Goal: Download file/media

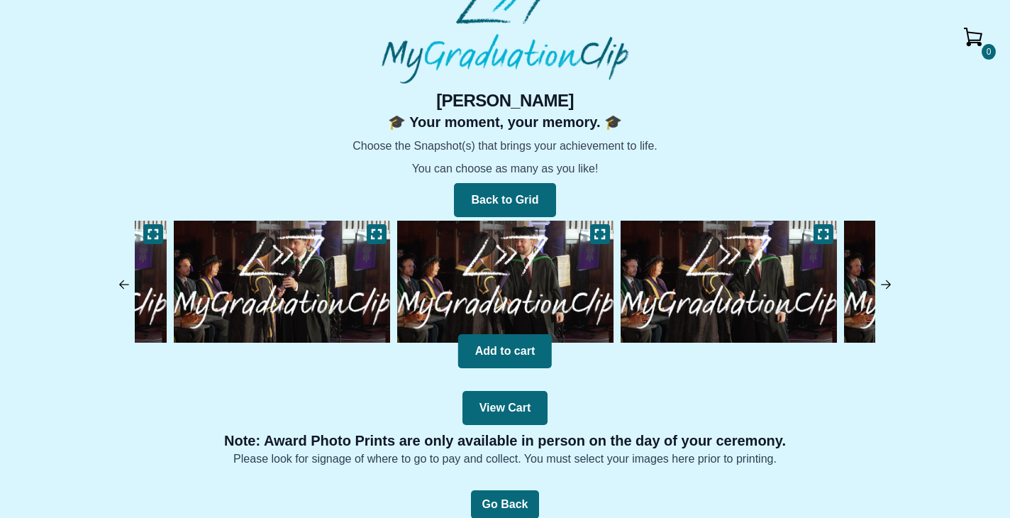
scroll to position [23, 0]
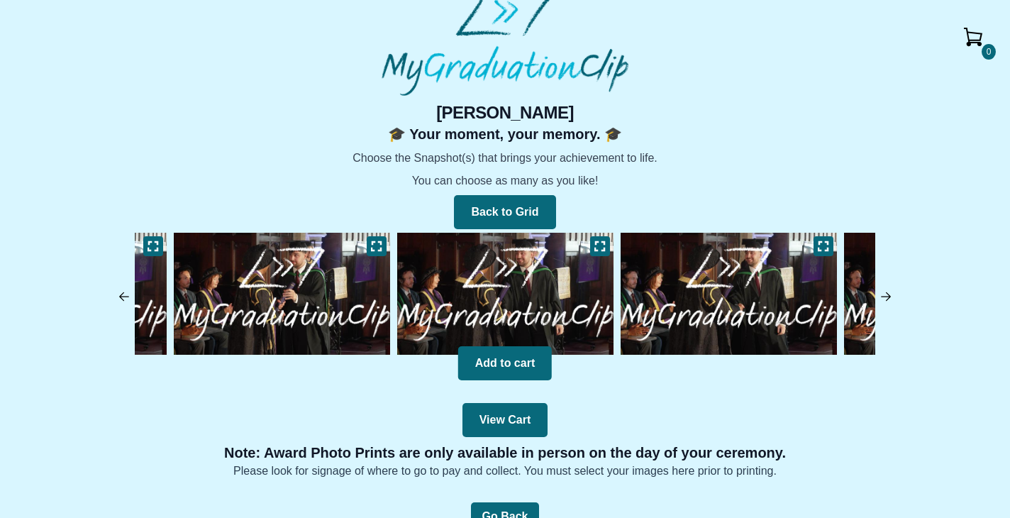
click at [891, 301] on img at bounding box center [886, 296] width 14 height 14
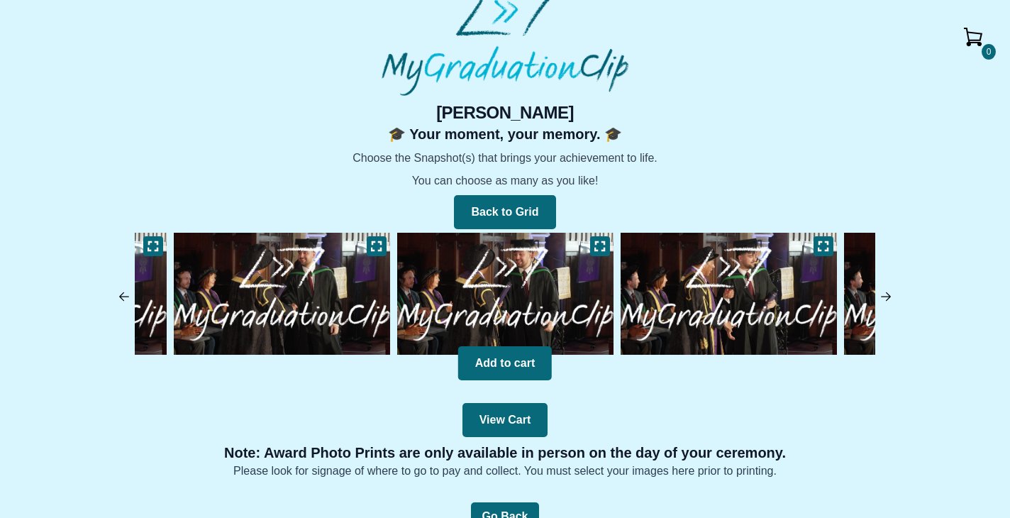
click at [891, 301] on img at bounding box center [886, 296] width 14 height 14
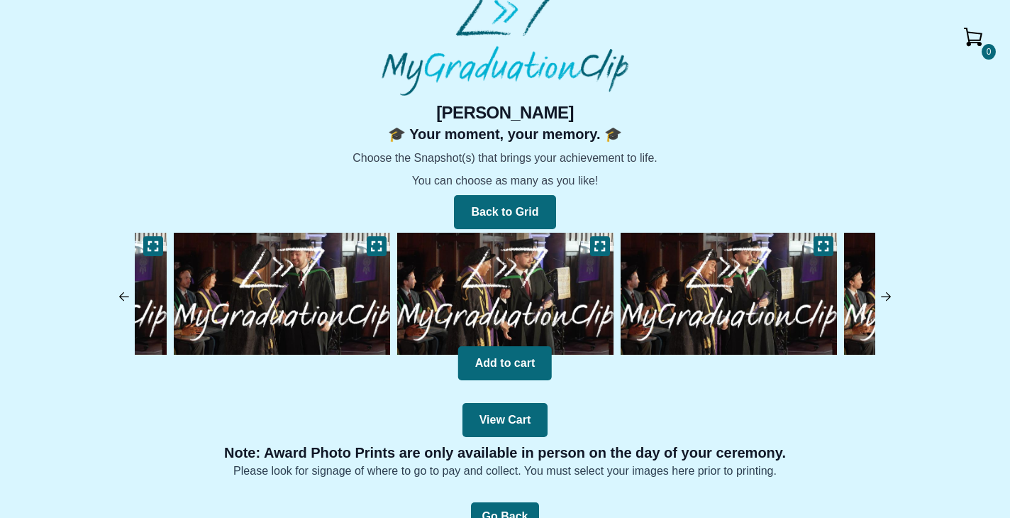
click at [891, 301] on img at bounding box center [886, 296] width 14 height 14
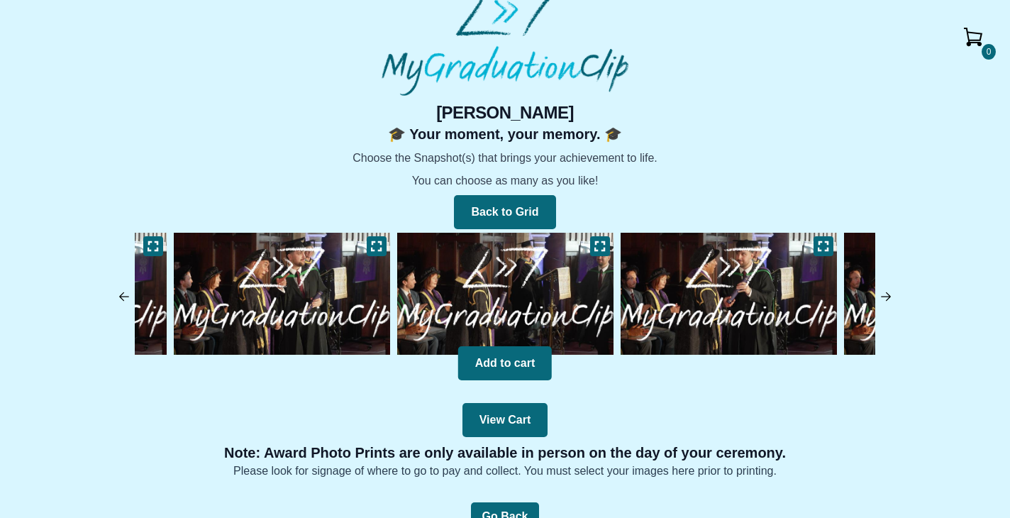
click at [891, 301] on img at bounding box center [886, 296] width 14 height 14
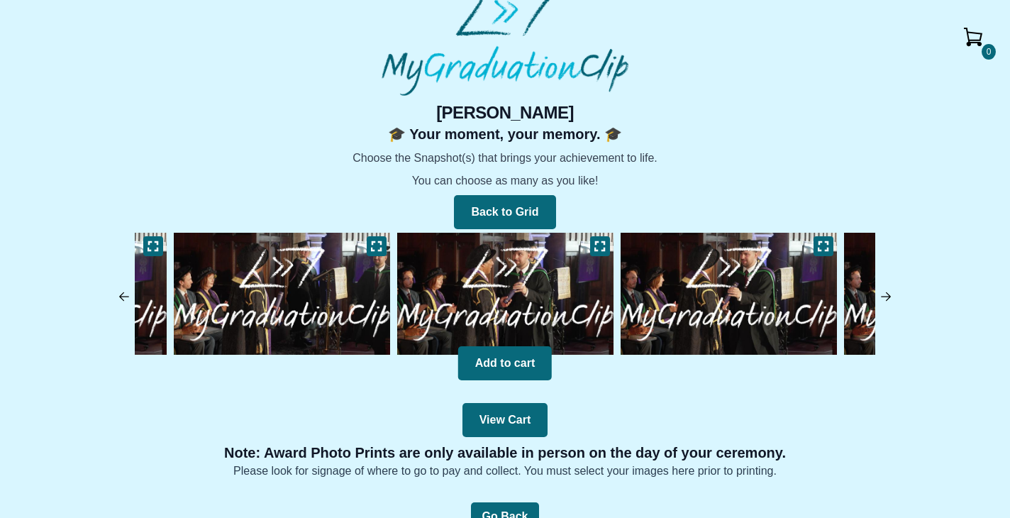
click at [891, 301] on img at bounding box center [886, 296] width 14 height 14
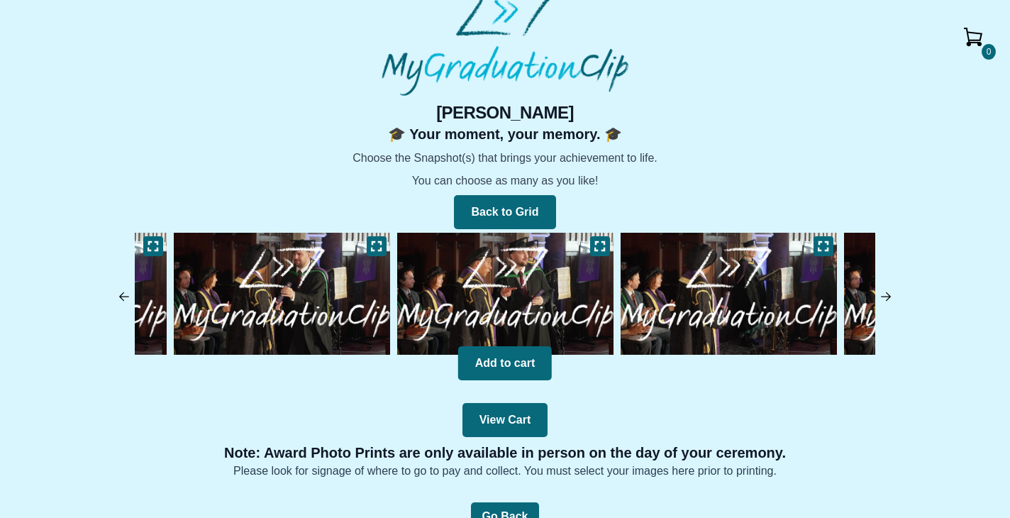
click at [891, 301] on img at bounding box center [886, 296] width 14 height 14
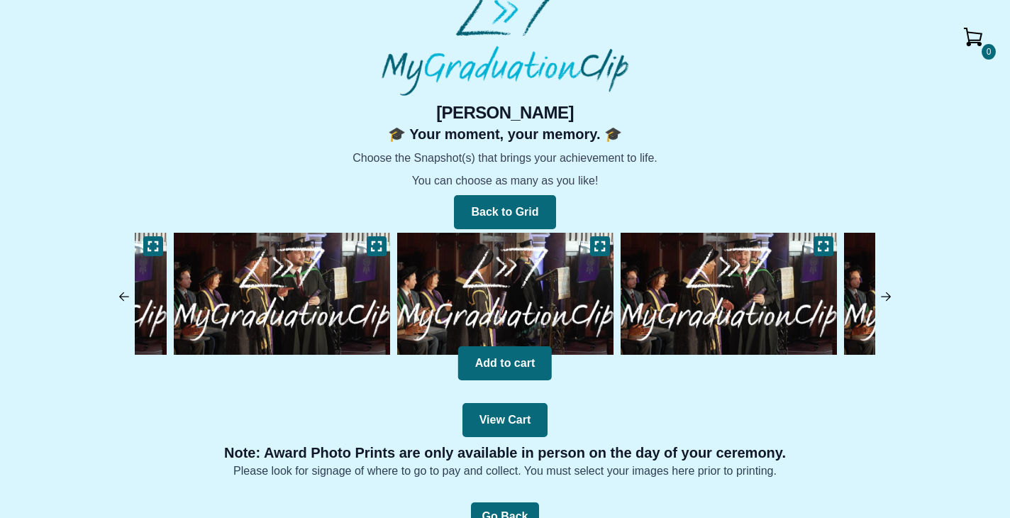
click at [891, 301] on img at bounding box center [886, 296] width 14 height 14
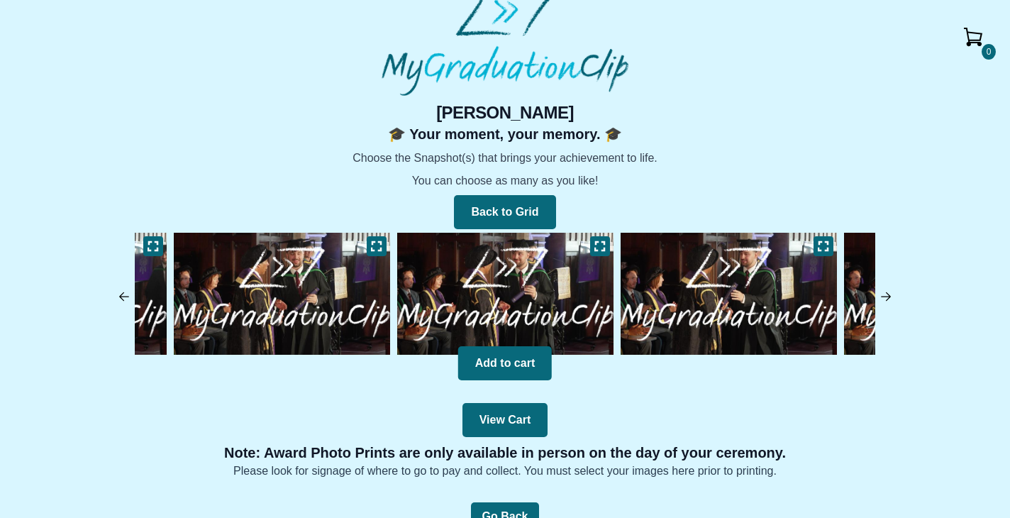
click at [891, 301] on img at bounding box center [886, 296] width 14 height 14
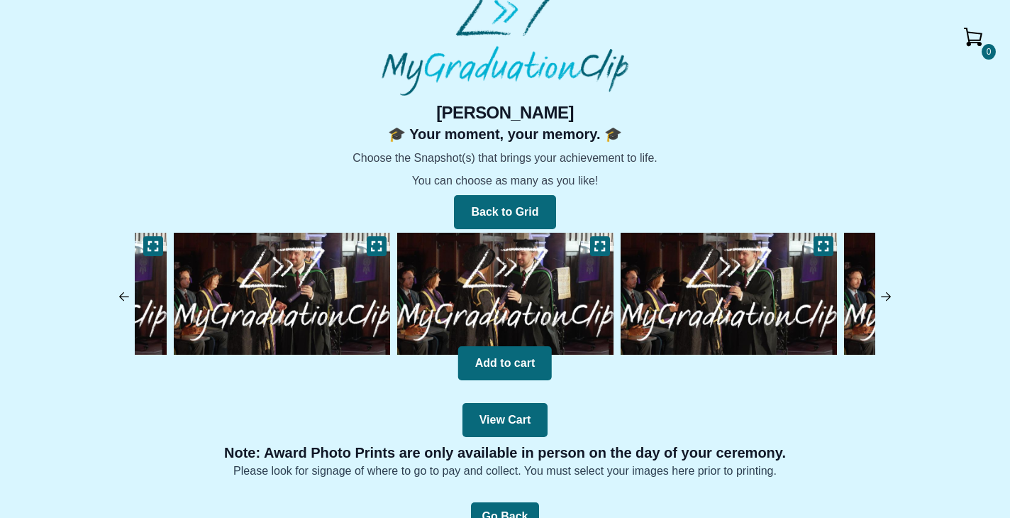
click at [891, 301] on img at bounding box center [886, 296] width 14 height 14
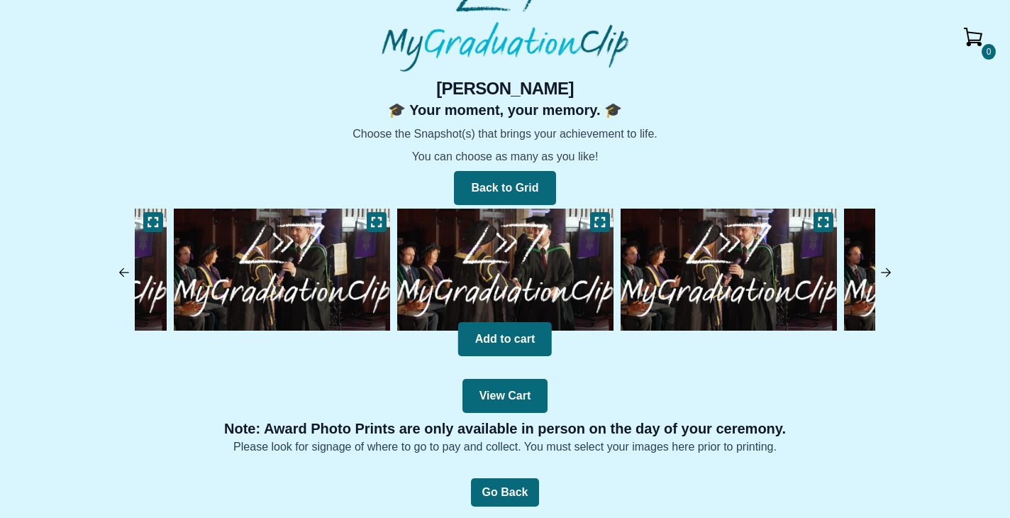
scroll to position [47, 0]
click at [536, 393] on button "View Cart" at bounding box center [505, 396] width 86 height 34
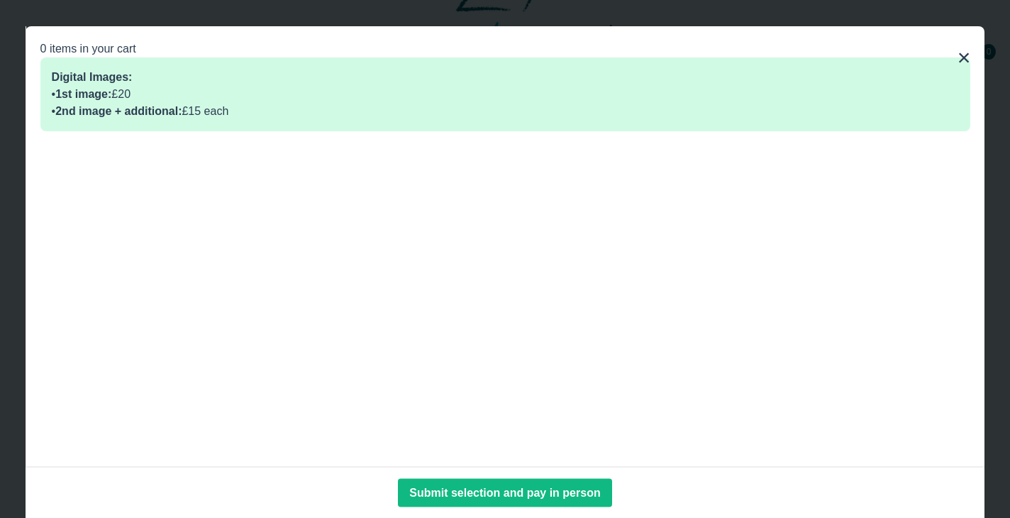
click at [960, 57] on button "×" at bounding box center [963, 57] width 13 height 34
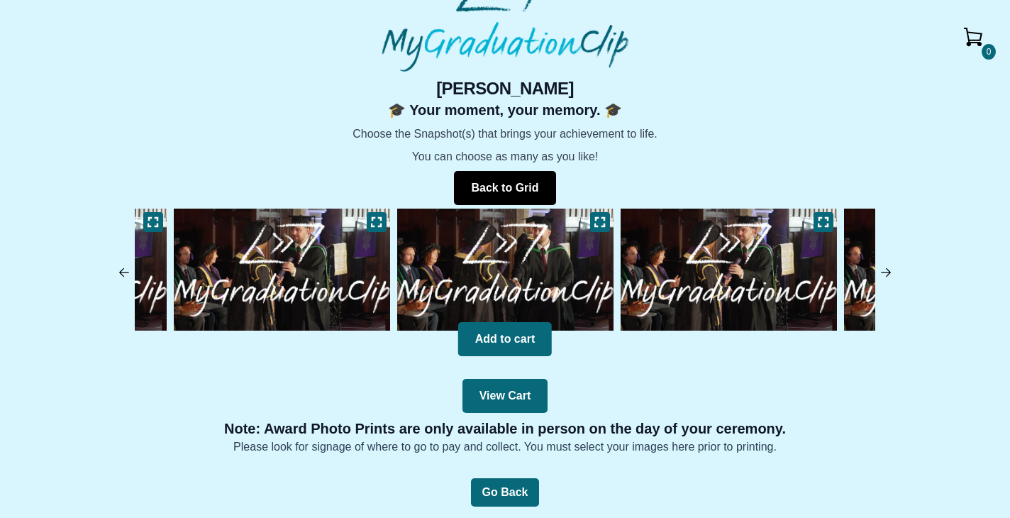
click at [520, 184] on button "Back to Grid" at bounding box center [504, 188] width 101 height 34
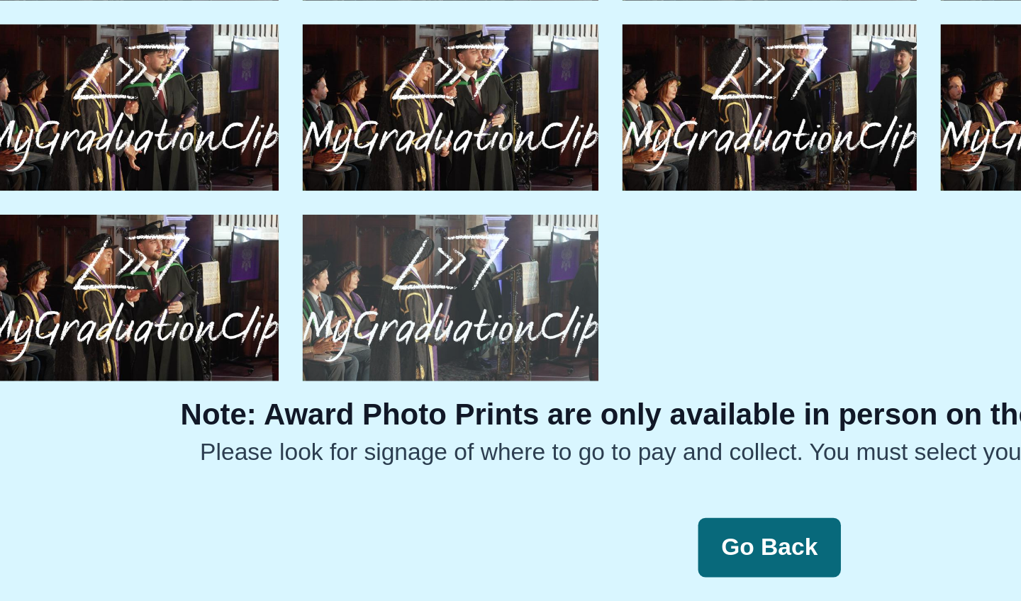
scroll to position [68, 0]
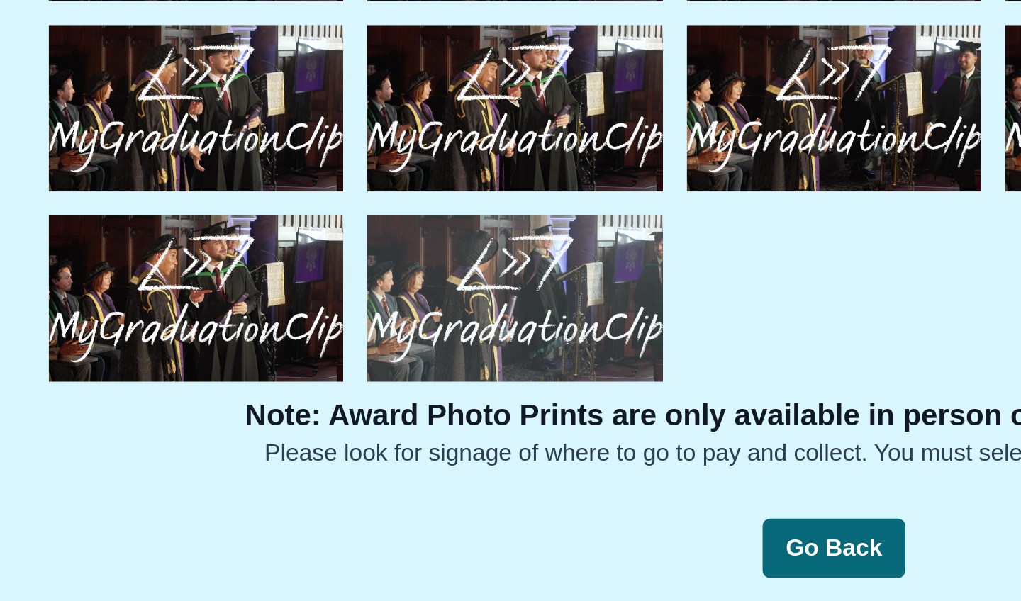
click at [288, 417] on img at bounding box center [358, 456] width 140 height 79
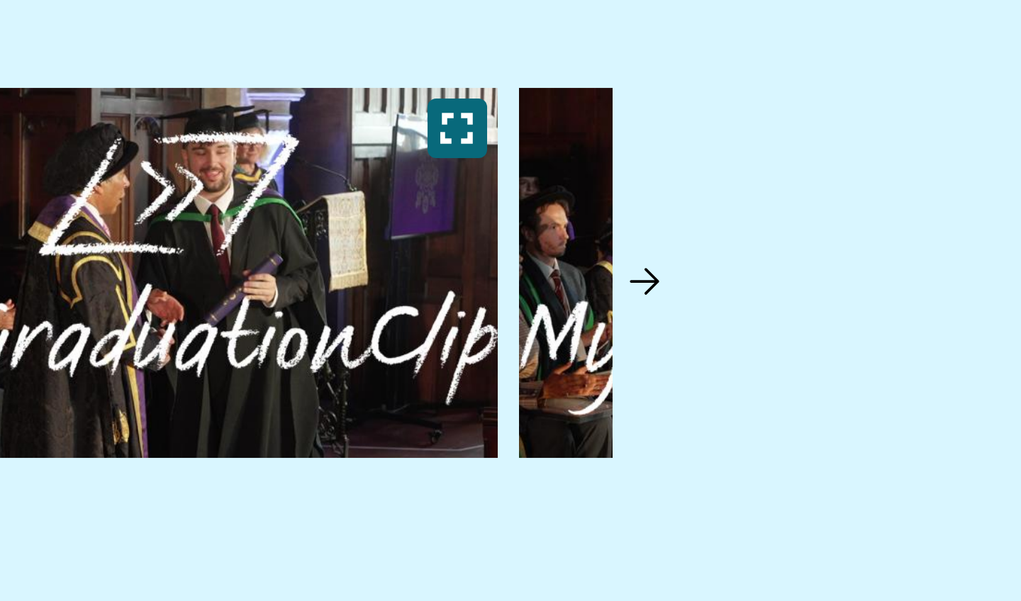
scroll to position [0, 0]
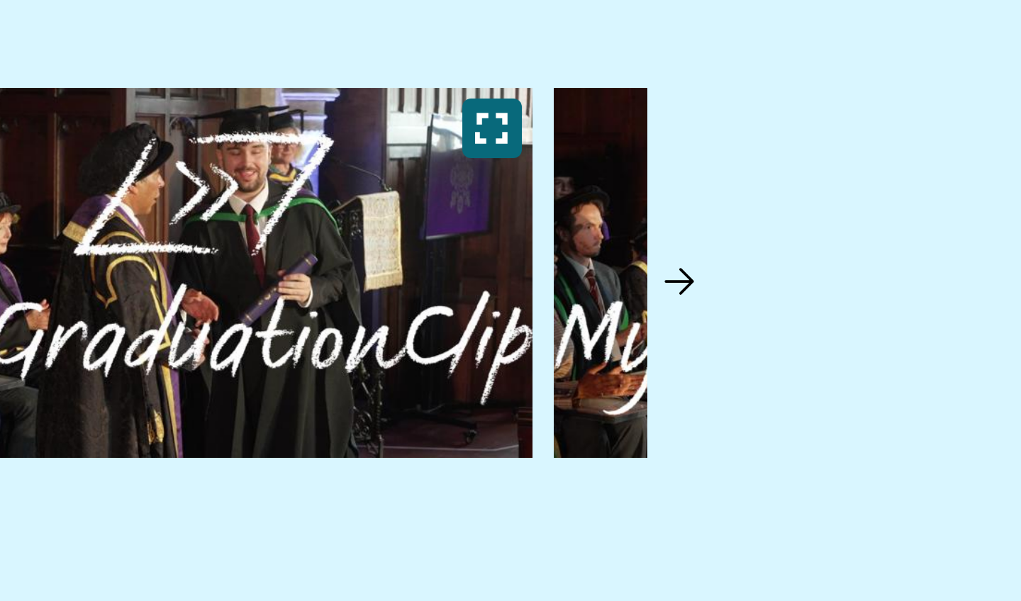
click at [889, 314] on img at bounding box center [896, 321] width 14 height 14
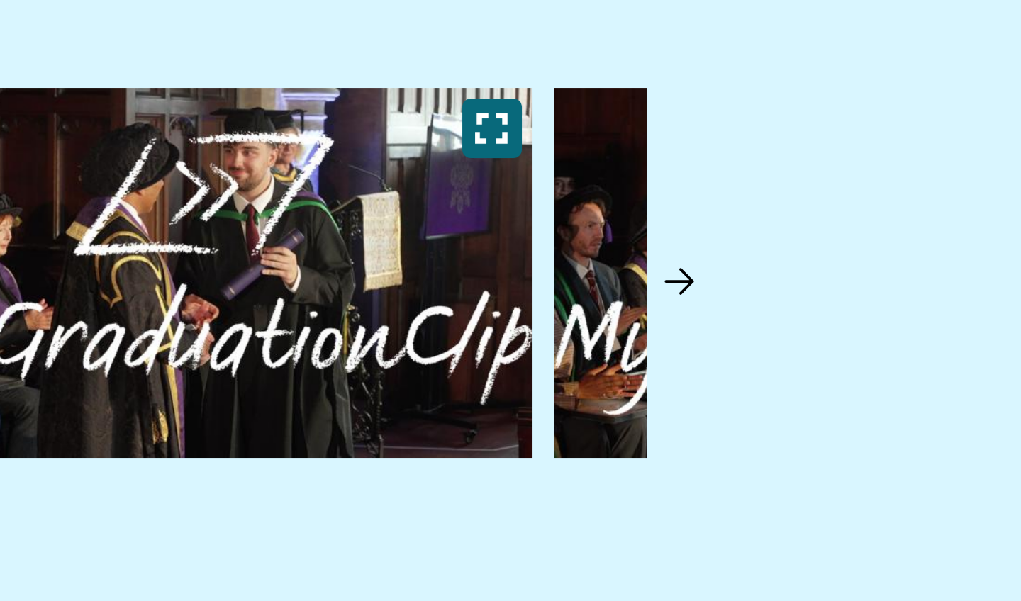
click at [889, 314] on img at bounding box center [896, 321] width 14 height 14
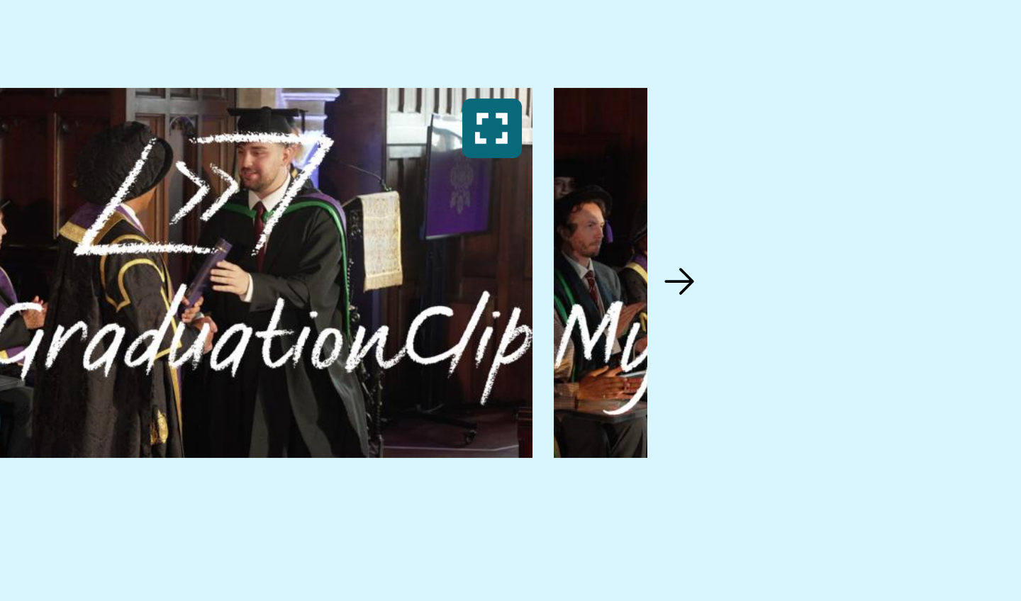
click at [889, 314] on img at bounding box center [896, 321] width 14 height 14
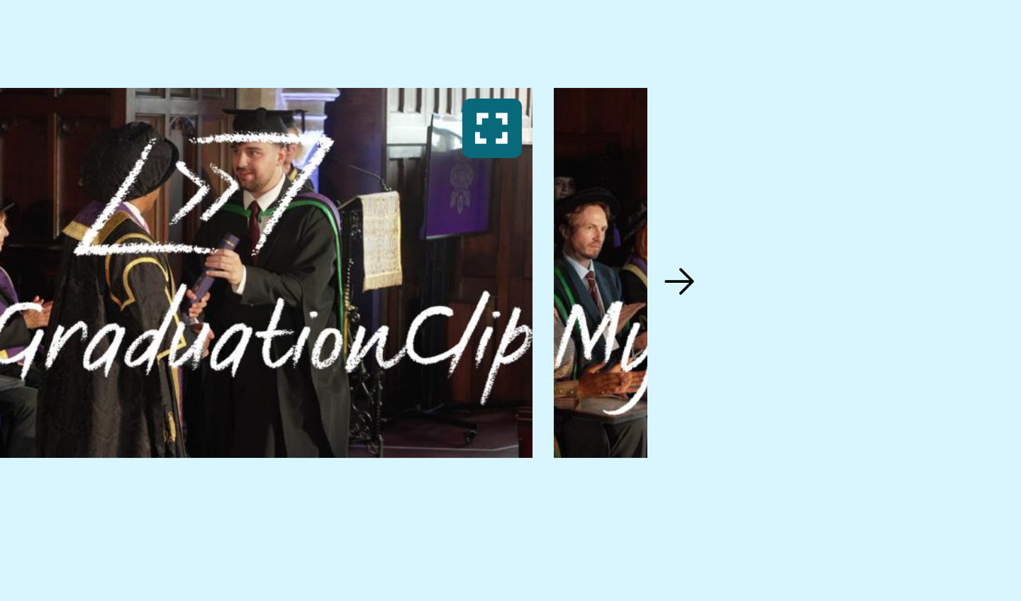
click at [889, 314] on img at bounding box center [896, 321] width 14 height 14
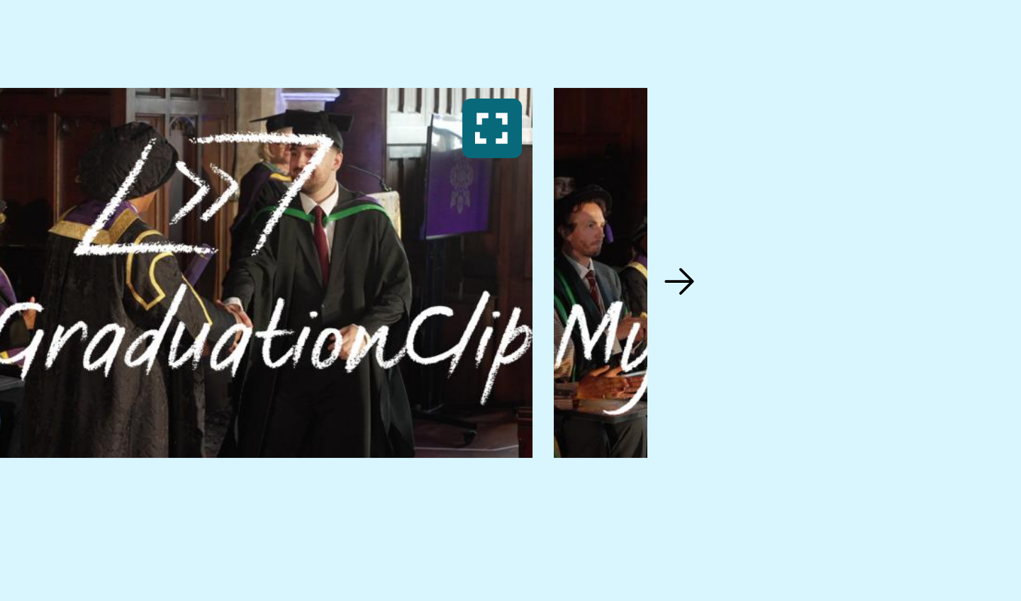
click at [889, 314] on img at bounding box center [896, 321] width 14 height 14
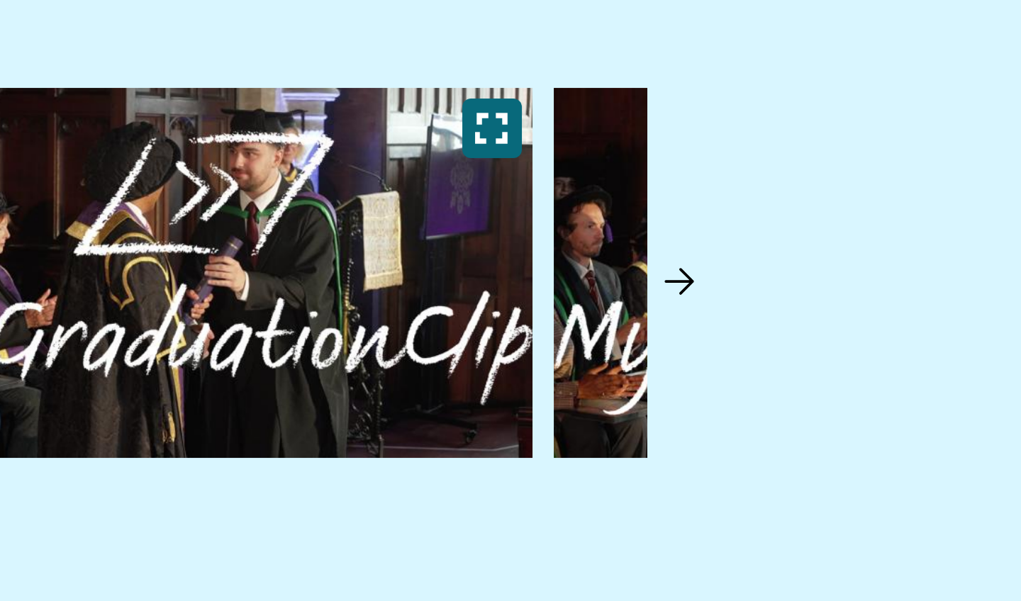
click at [889, 314] on img at bounding box center [896, 321] width 14 height 14
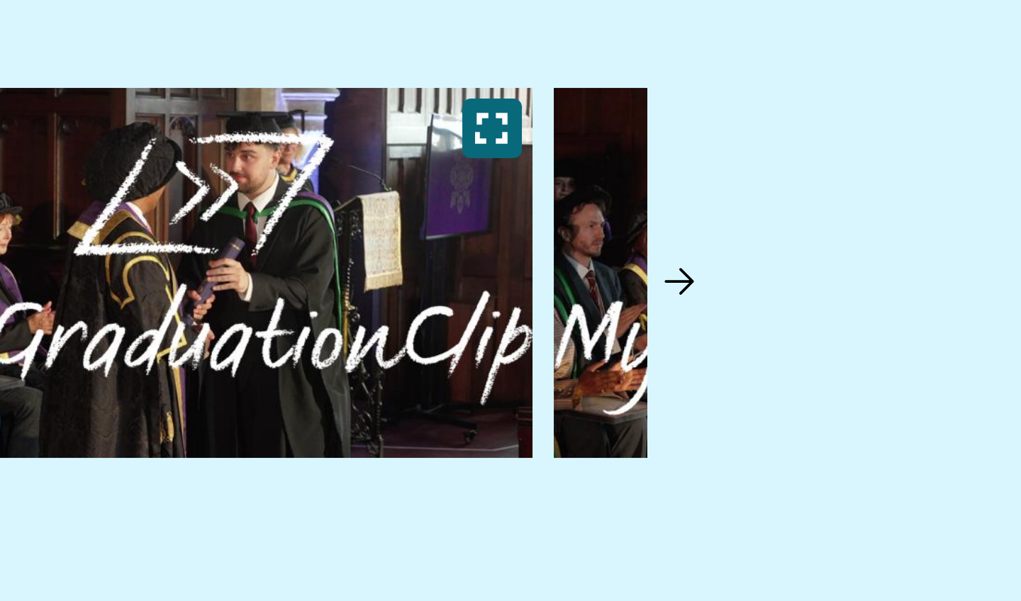
click at [889, 314] on img at bounding box center [896, 321] width 14 height 14
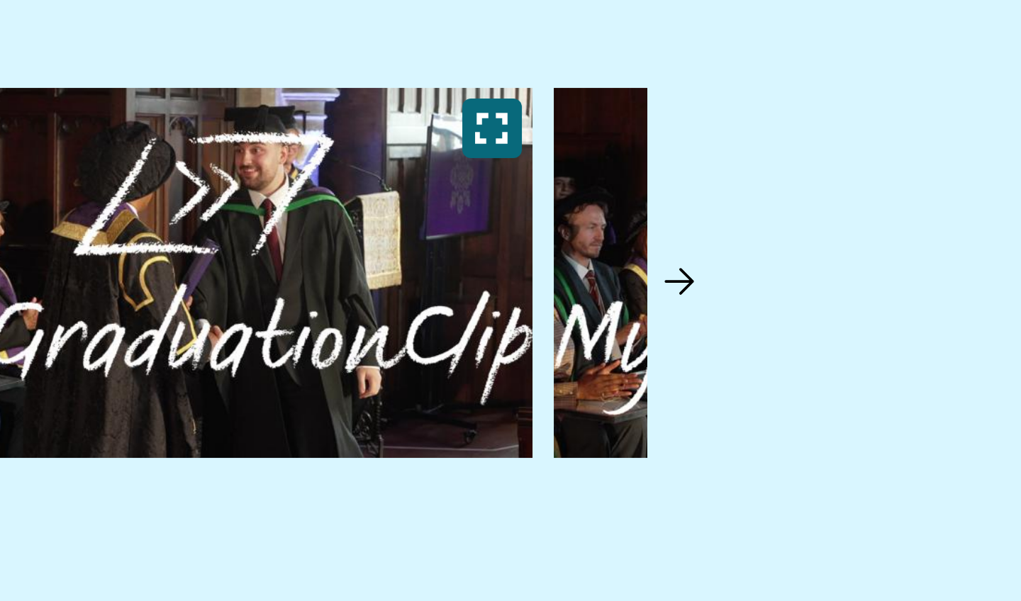
click at [889, 314] on img at bounding box center [896, 321] width 14 height 14
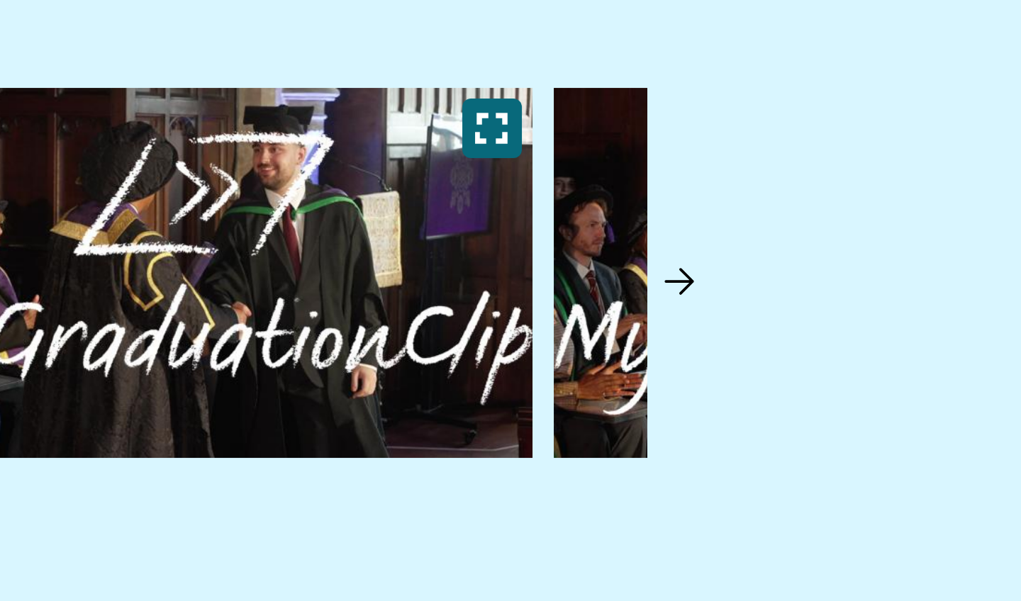
click at [889, 314] on img at bounding box center [896, 321] width 14 height 14
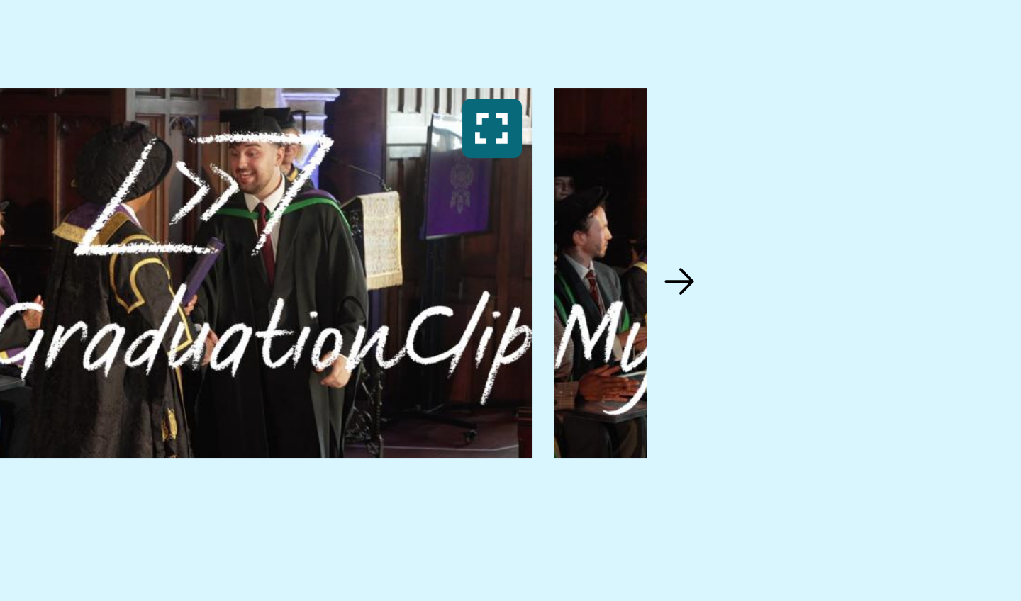
click at [889, 314] on img at bounding box center [896, 321] width 14 height 14
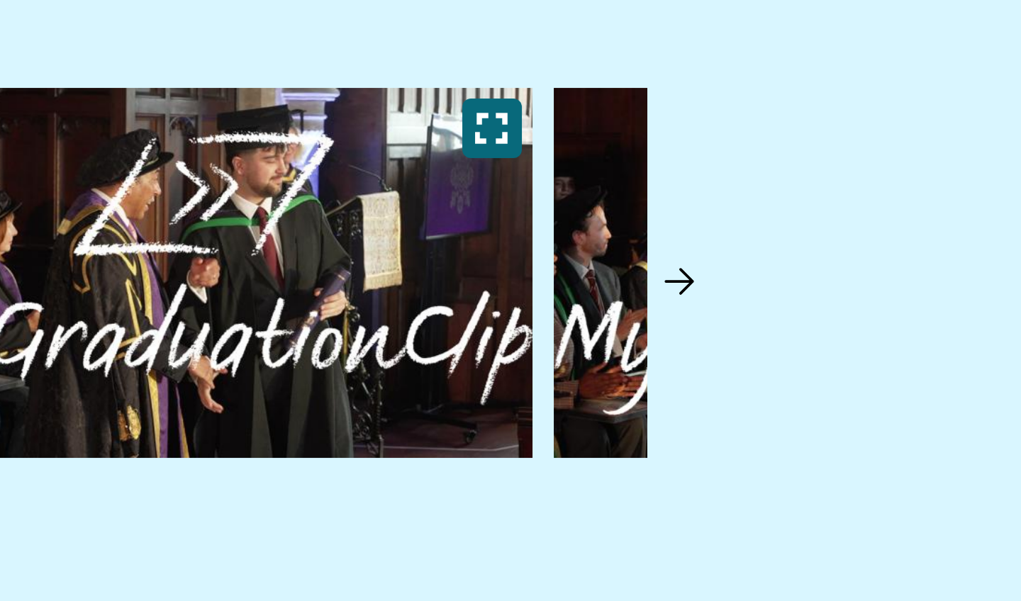
click at [889, 314] on img at bounding box center [896, 321] width 14 height 14
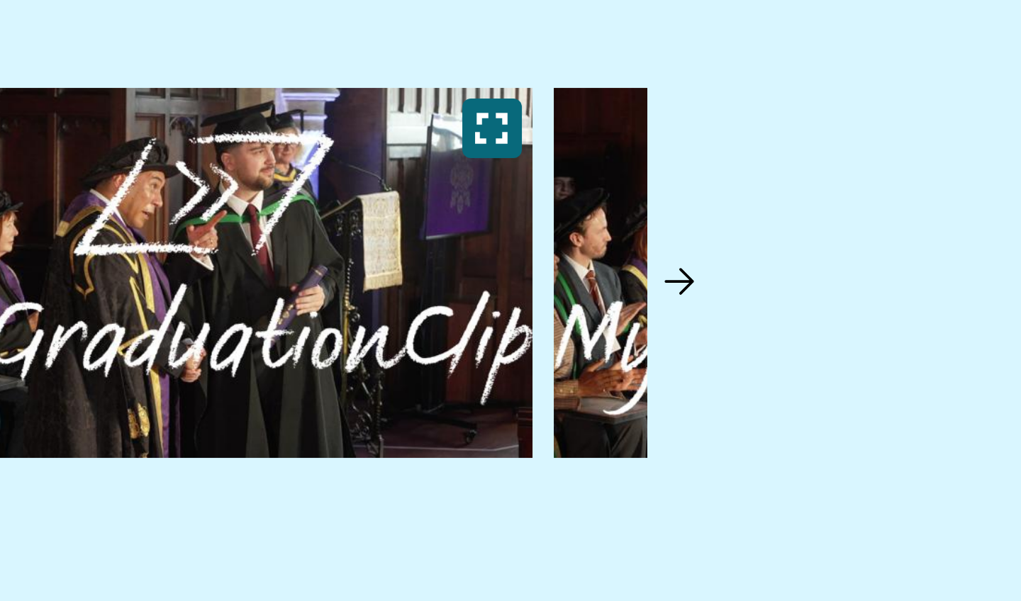
click at [889, 314] on img at bounding box center [896, 321] width 14 height 14
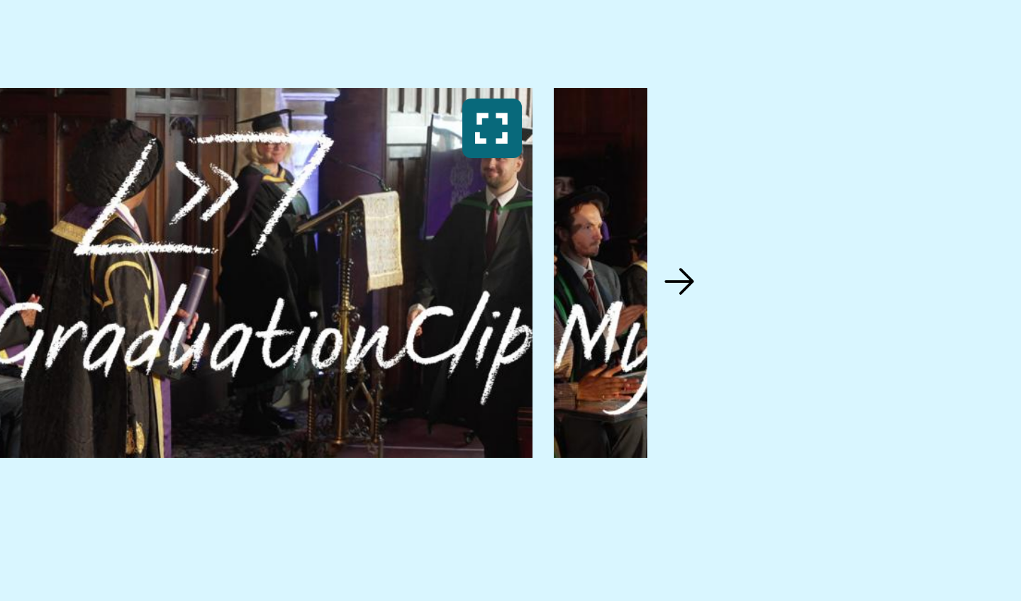
click at [889, 314] on img at bounding box center [896, 321] width 14 height 14
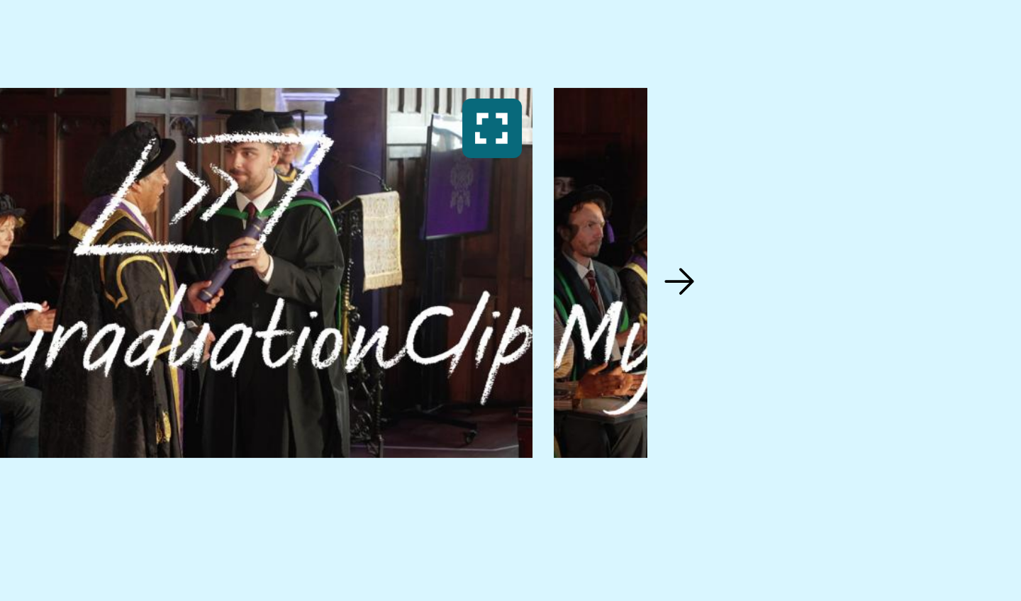
click at [889, 314] on img at bounding box center [896, 321] width 14 height 14
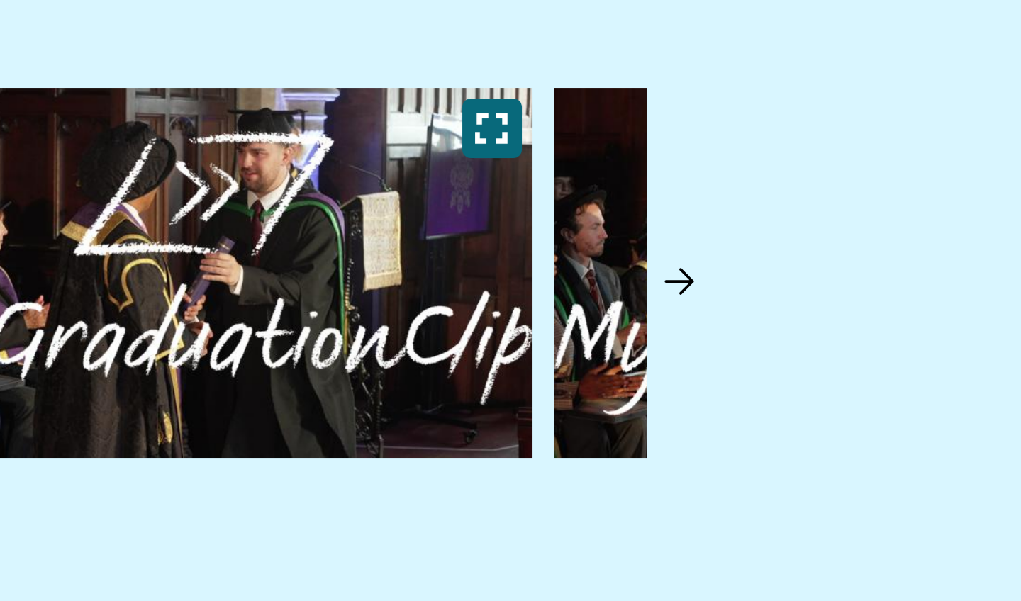
click at [889, 314] on img at bounding box center [896, 321] width 14 height 14
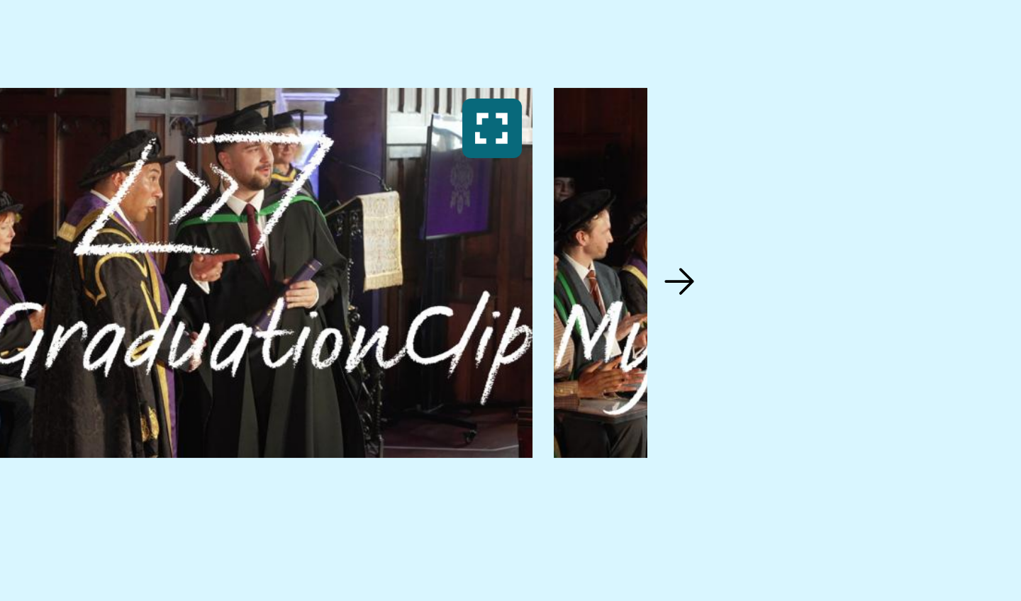
click at [889, 314] on img at bounding box center [896, 321] width 14 height 14
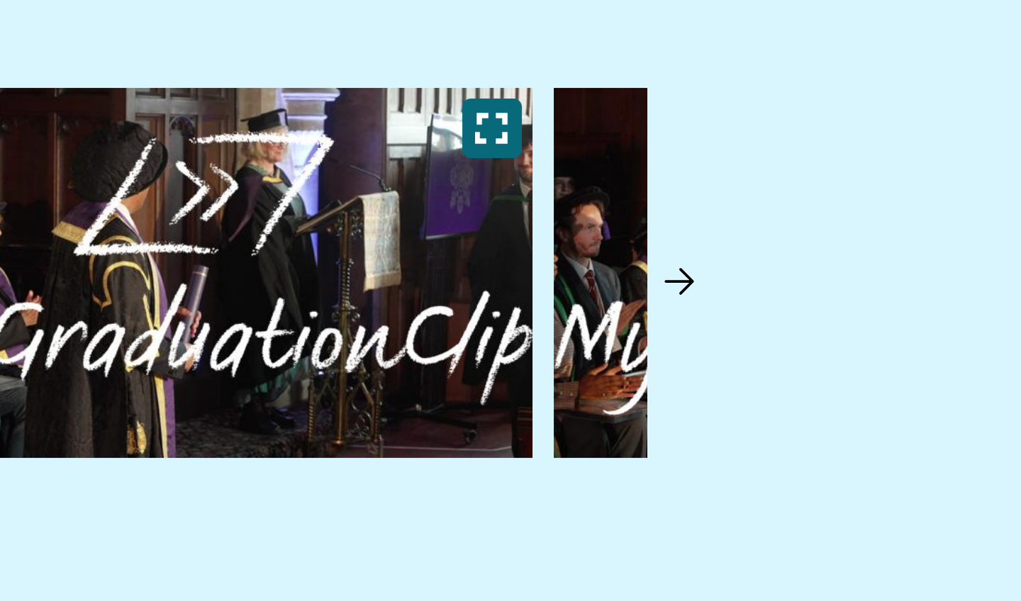
click at [889, 314] on img at bounding box center [896, 321] width 14 height 14
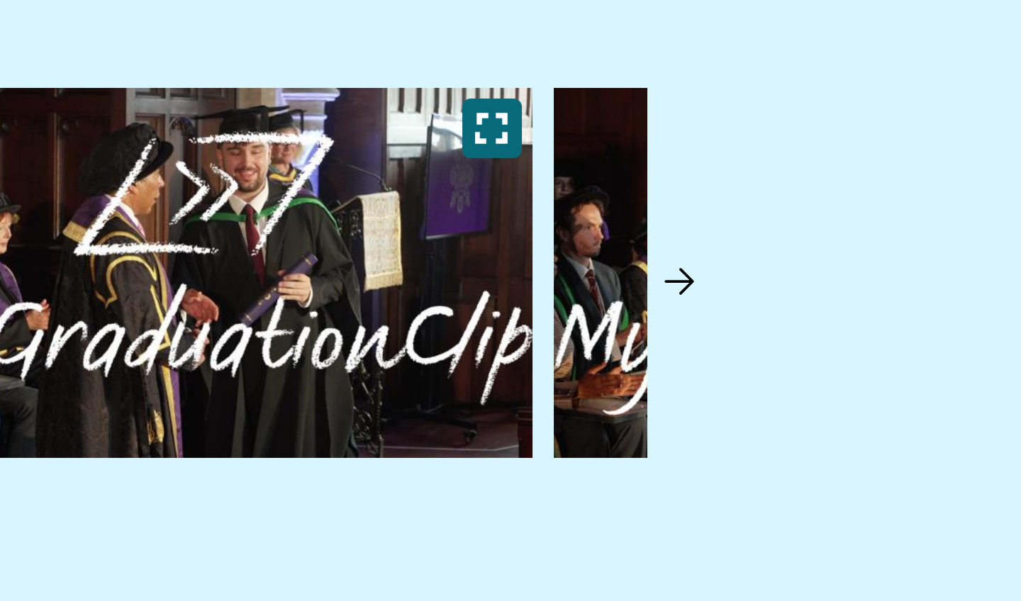
click at [889, 314] on img at bounding box center [896, 321] width 14 height 14
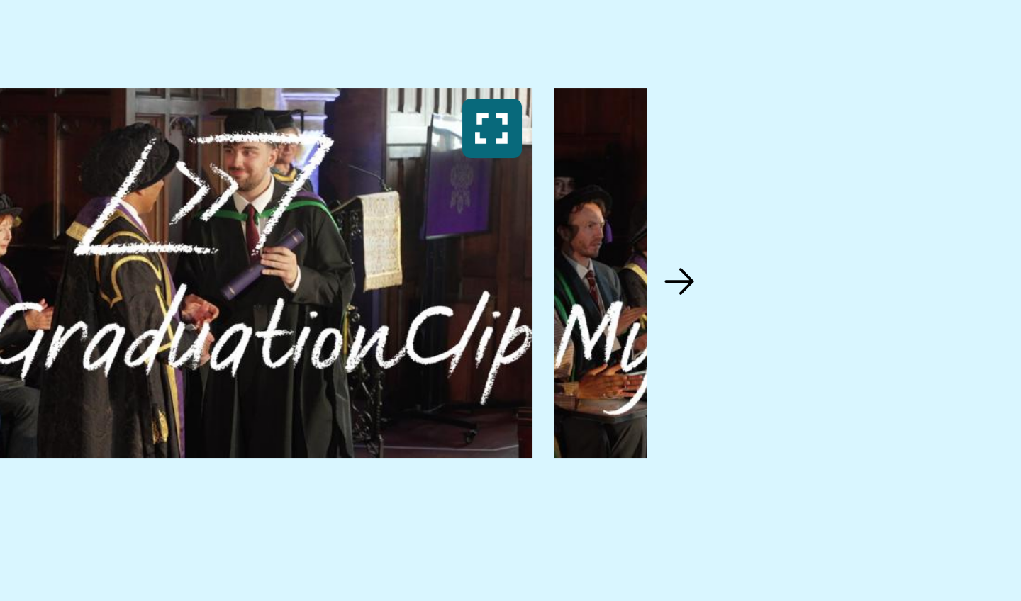
click at [889, 314] on img at bounding box center [896, 321] width 14 height 14
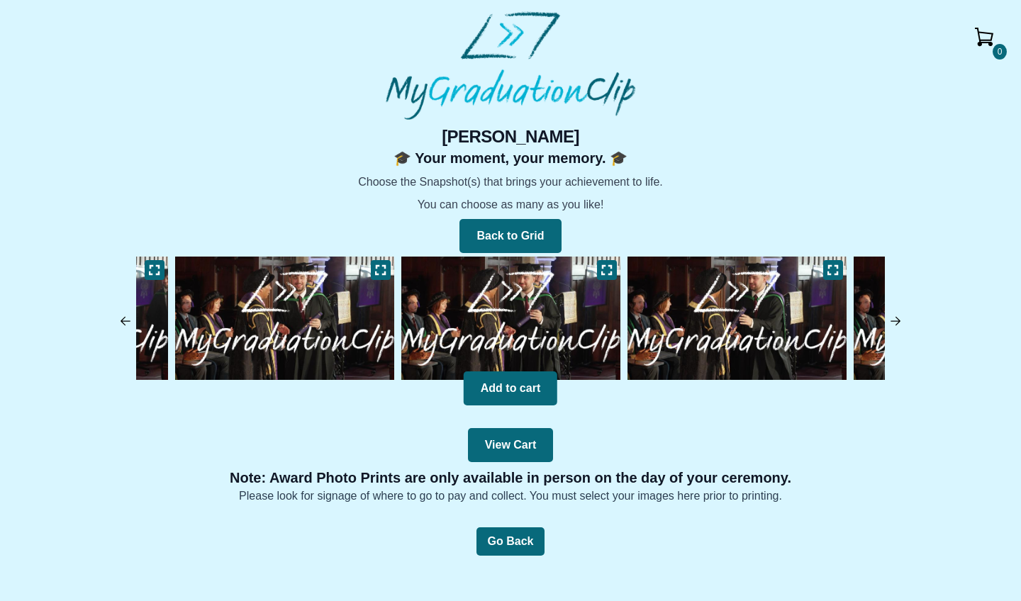
click at [996, 42] on img at bounding box center [984, 37] width 34 height 34
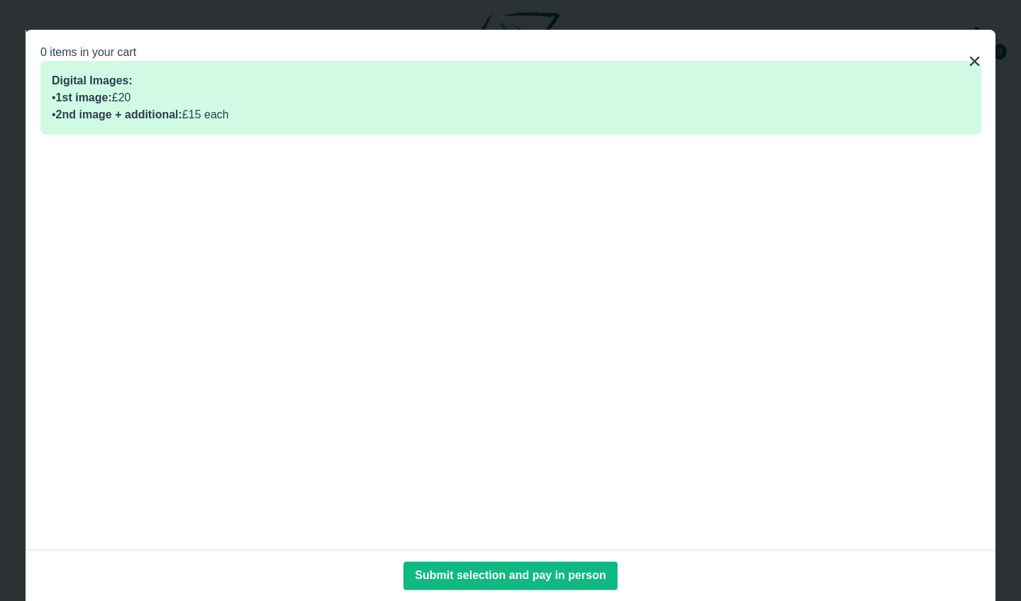
click at [971, 60] on button "×" at bounding box center [974, 61] width 13 height 34
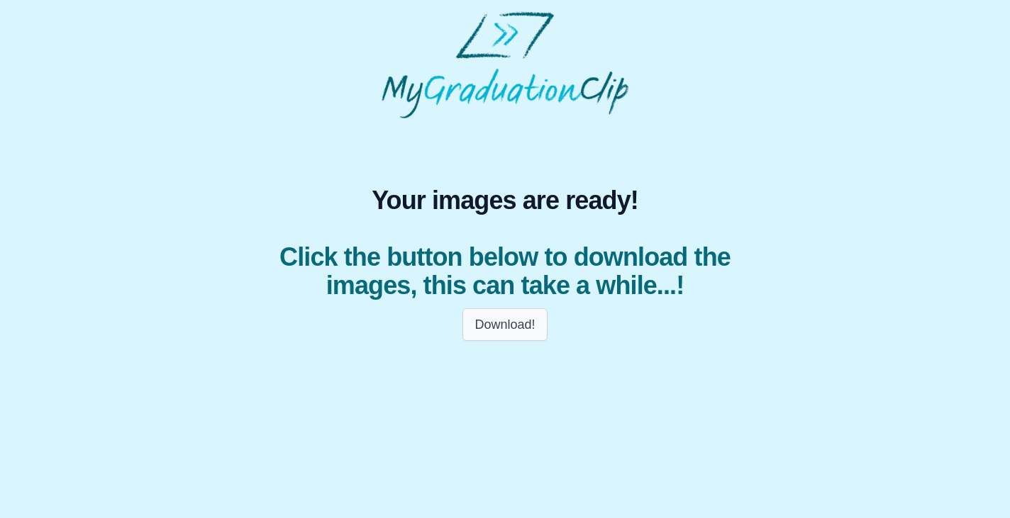
click at [499, 335] on button "Download!" at bounding box center [504, 324] width 84 height 33
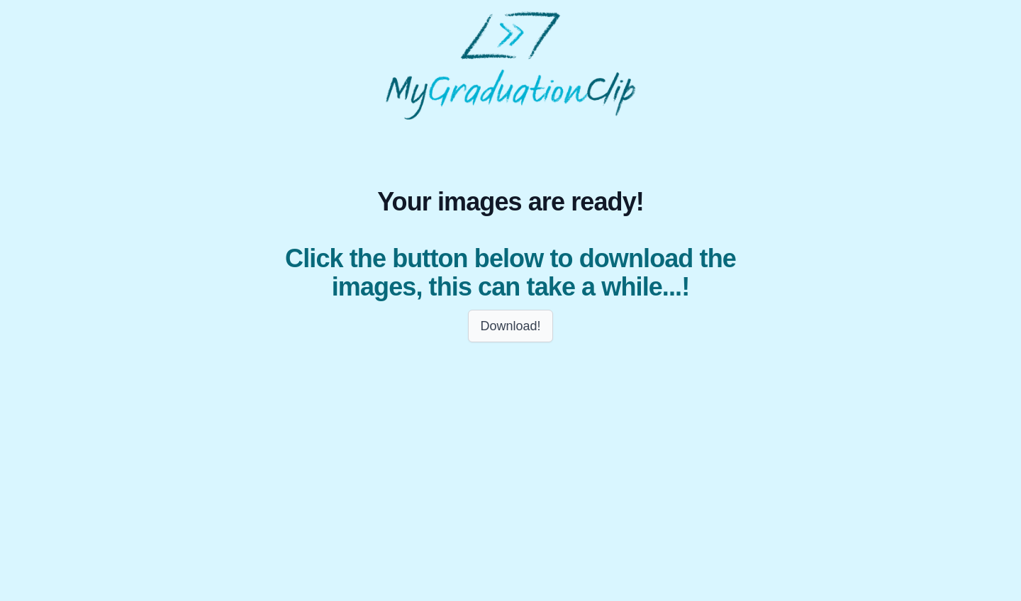
click at [496, 317] on button "Download!" at bounding box center [510, 326] width 84 height 33
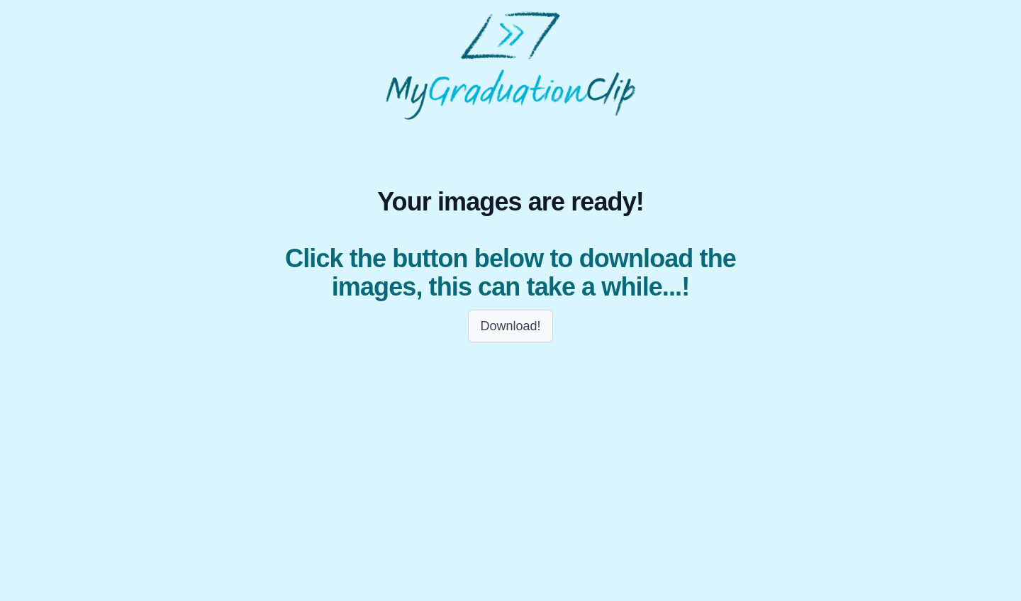
click at [496, 317] on button "Download!" at bounding box center [510, 326] width 84 height 33
click at [464, 362] on html "Your images are ready! Click the button below to download the images, this can …" at bounding box center [510, 181] width 1021 height 362
click at [477, 338] on button "Download!" at bounding box center [510, 326] width 84 height 33
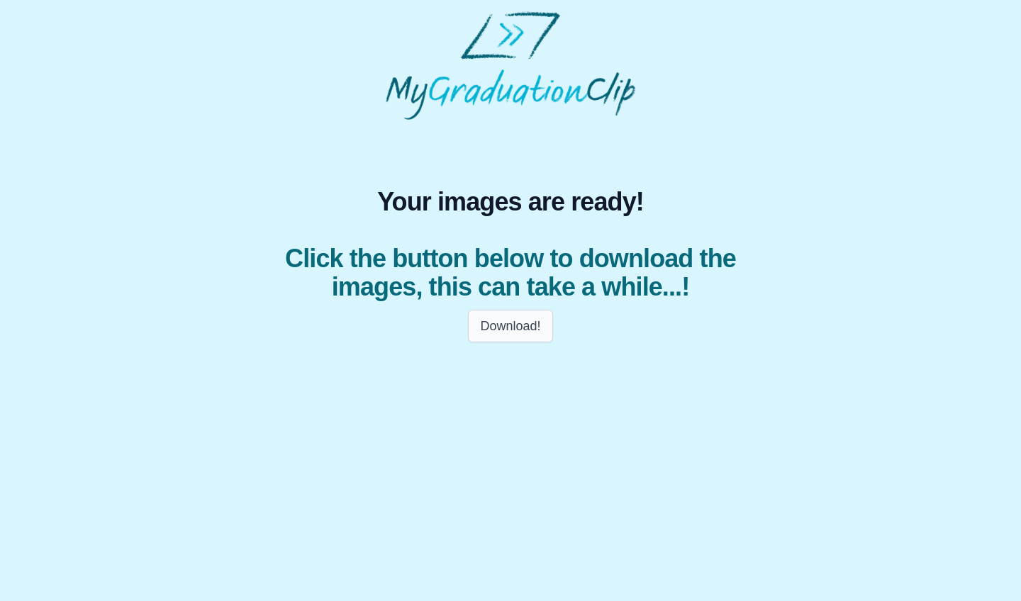
click at [477, 338] on button "Download!" at bounding box center [510, 326] width 84 height 33
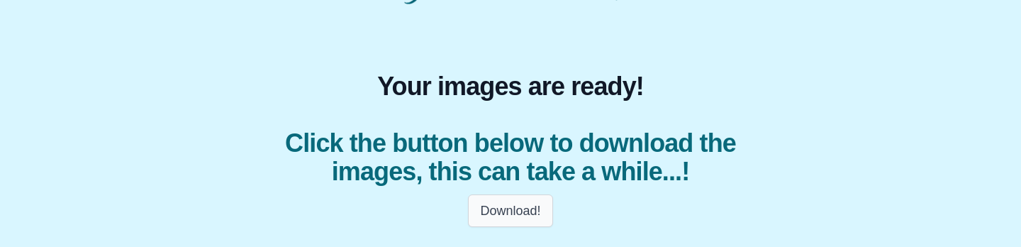
scroll to position [116, 0]
click at [517, 208] on button "Download!" at bounding box center [510, 210] width 84 height 33
click at [828, 228] on div "Your images are ready! Click the button below to download the images, this can …" at bounding box center [510, 66] width 999 height 340
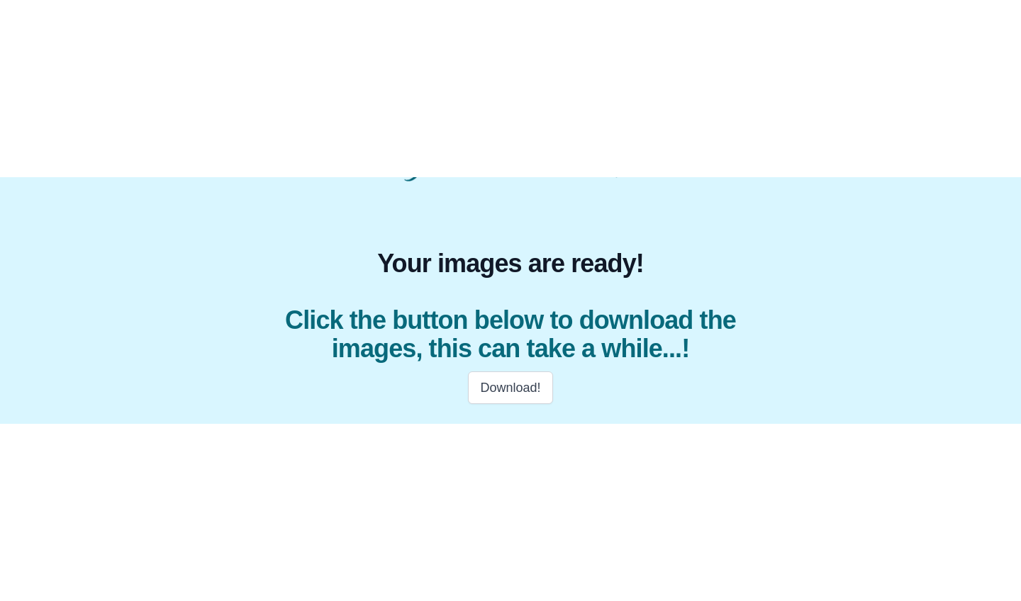
scroll to position [0, 0]
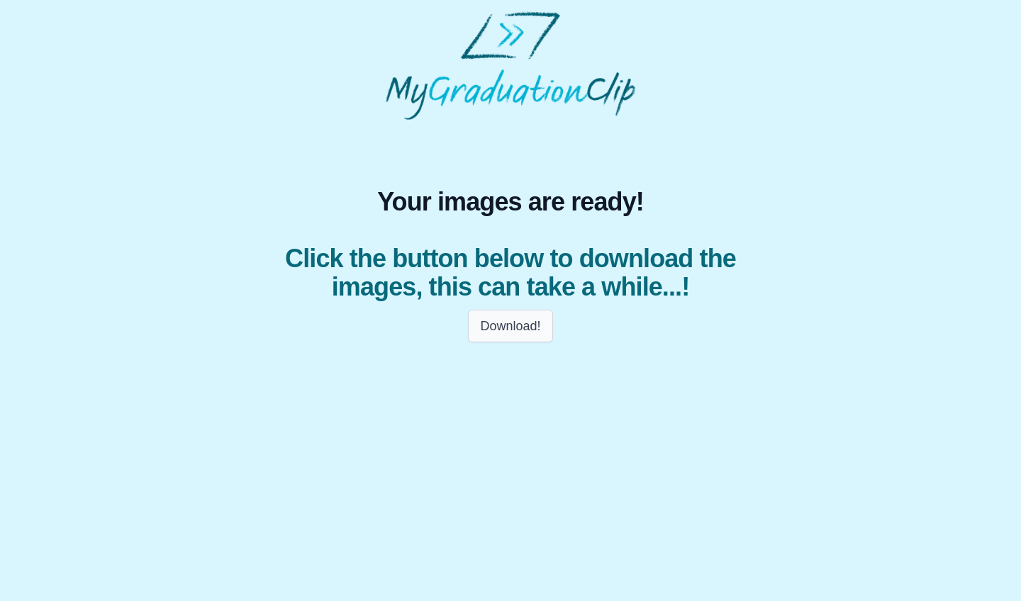
click at [506, 339] on button "Download!" at bounding box center [510, 326] width 84 height 33
click at [506, 340] on button "Download!" at bounding box center [510, 326] width 84 height 33
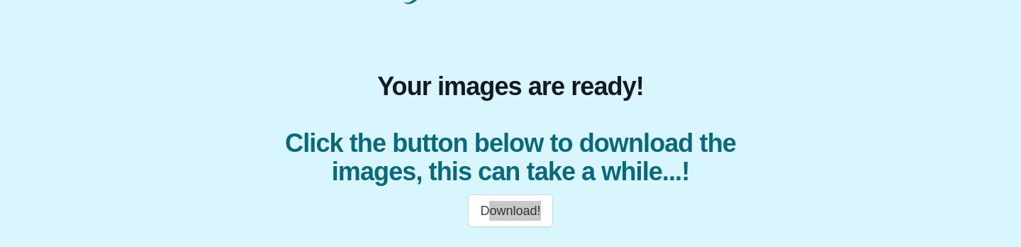
scroll to position [116, 0]
click at [581, 245] on body "Your images are ready! Click the button below to download the images, this can …" at bounding box center [510, 65] width 1021 height 362
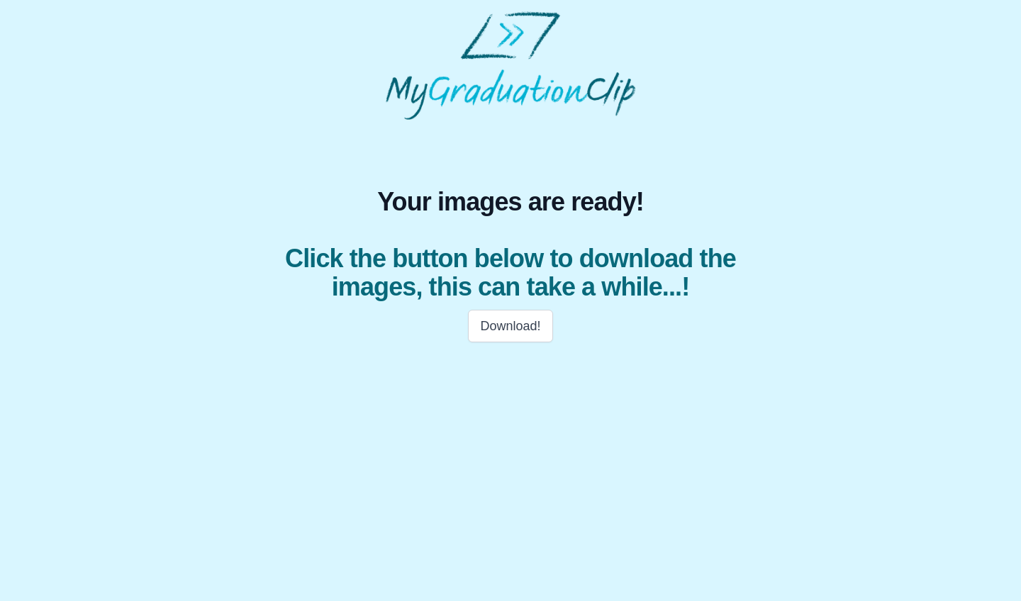
scroll to position [0, 0]
click button "Download!"
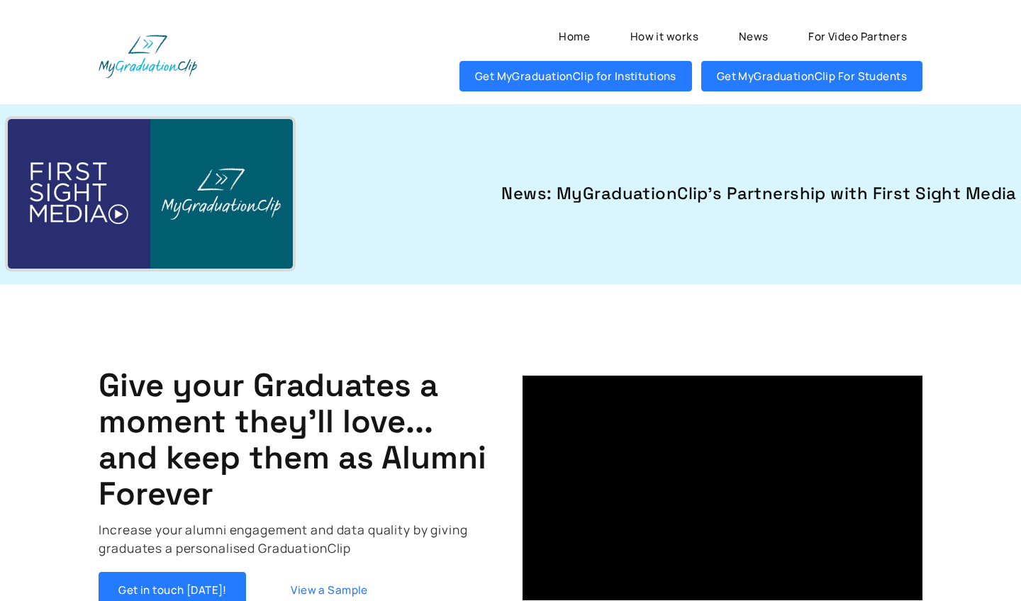
scroll to position [4, 0]
click at [589, 36] on link "Home" at bounding box center [574, 36] width 62 height 30
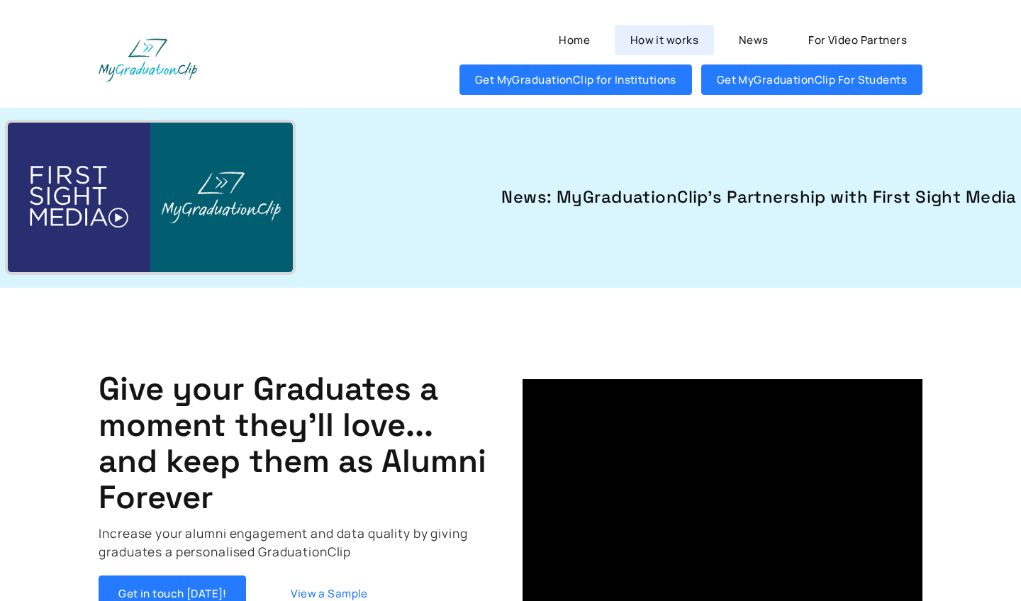
click at [653, 26] on link "How it works" at bounding box center [664, 40] width 99 height 30
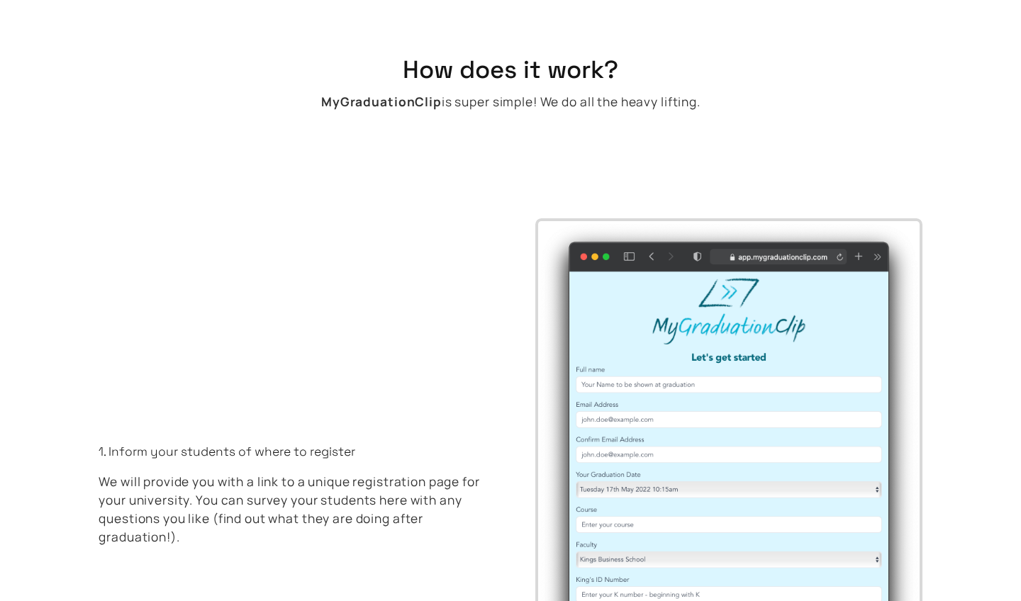
scroll to position [2257, 0]
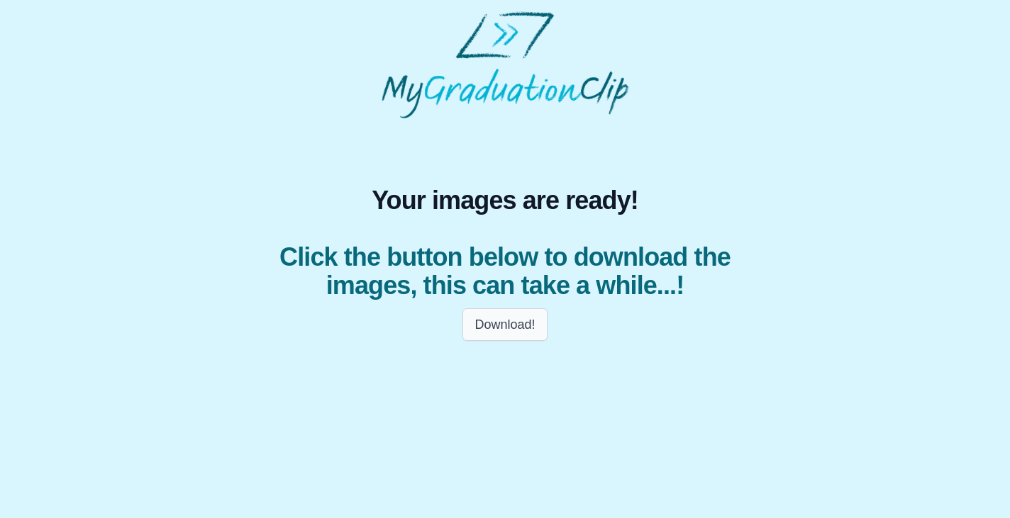
click at [496, 327] on button "Download!" at bounding box center [504, 324] width 84 height 33
click at [491, 167] on div "Your images are ready! Click the button below to download the images, this can …" at bounding box center [504, 233] width 505 height 231
click at [498, 222] on h1 "Your images are ready! Click the button below to download the images, this can …" at bounding box center [504, 243] width 471 height 113
click at [423, 133] on div "Your images are ready! Click the button below to download the images, this can …" at bounding box center [504, 233] width 505 height 231
click at [389, 99] on img at bounding box center [505, 64] width 247 height 107
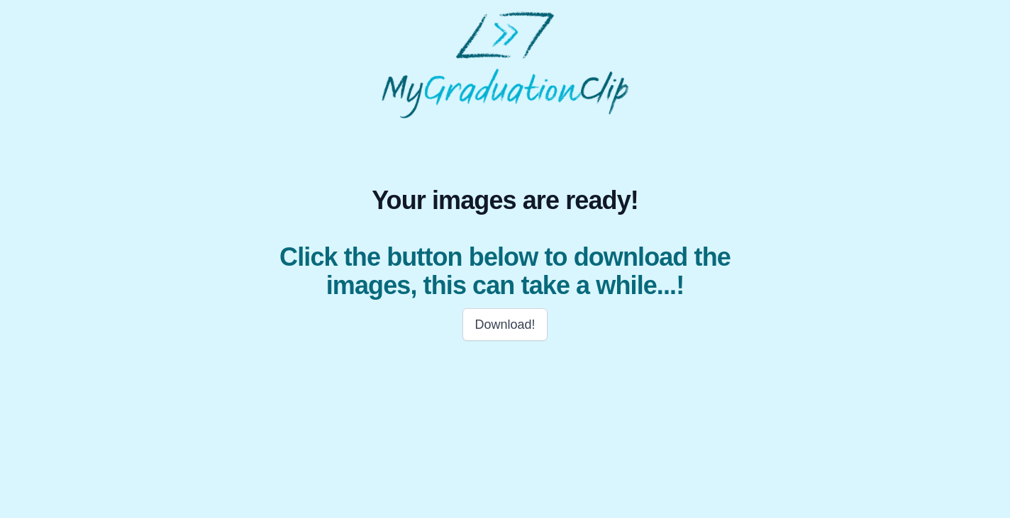
click at [443, 73] on img at bounding box center [505, 64] width 247 height 107
click at [470, 57] on img at bounding box center [505, 64] width 247 height 107
drag, startPoint x: 470, startPoint y: 57, endPoint x: 457, endPoint y: 208, distance: 150.9
click at [457, 208] on div "Your images are ready! Click the button below to download the images, this can …" at bounding box center [504, 180] width 987 height 338
click at [457, 208] on span "Your images are ready!" at bounding box center [504, 201] width 471 height 28
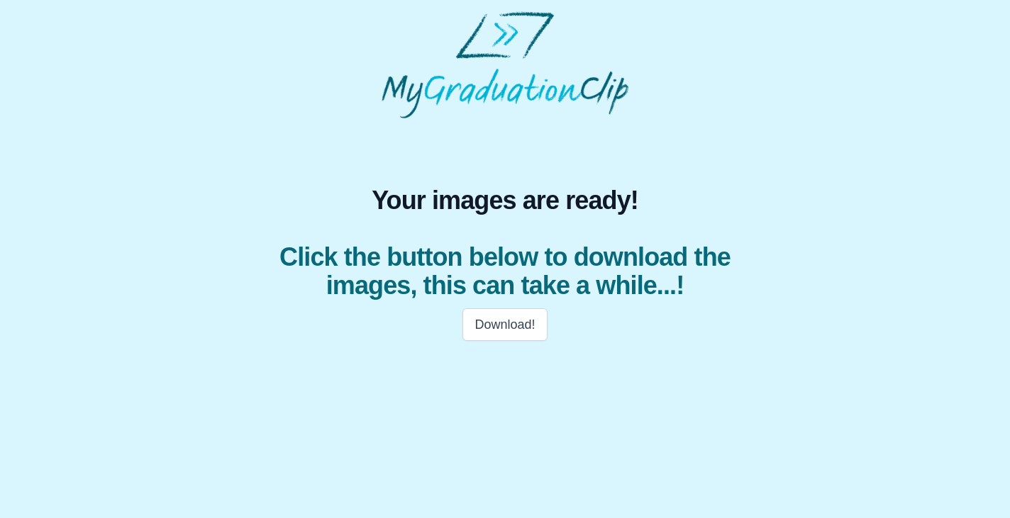
click at [411, 275] on span "Click the button below to download the images, this can take a while...!" at bounding box center [504, 271] width 471 height 57
click at [384, 308] on div "Download!" at bounding box center [504, 325] width 505 height 50
click at [398, 347] on div "Download!" at bounding box center [504, 325] width 505 height 50
click at [483, 358] on body "Your images are ready! Click the button below to download the images, this can …" at bounding box center [505, 180] width 1010 height 361
click at [506, 358] on body "Your images are ready! Click the button below to download the images, this can …" at bounding box center [505, 180] width 1010 height 361
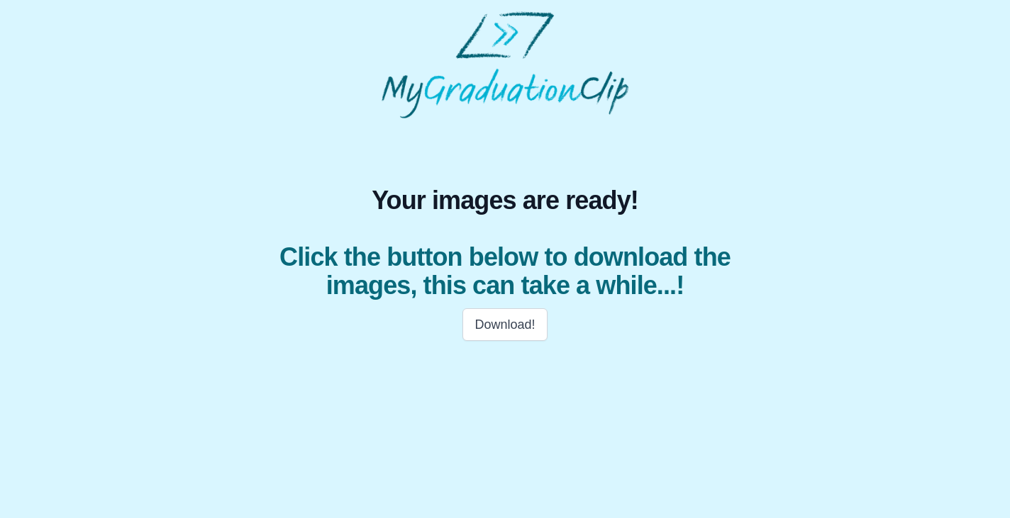
click at [506, 358] on body "Your images are ready! Click the button below to download the images, this can …" at bounding box center [505, 180] width 1010 height 361
click at [506, 361] on html "Your images are ready! Click the button below to download the images, this can …" at bounding box center [505, 180] width 1010 height 361
click at [488, 361] on html "Your images are ready! Click the button below to download the images, this can …" at bounding box center [505, 180] width 1010 height 361
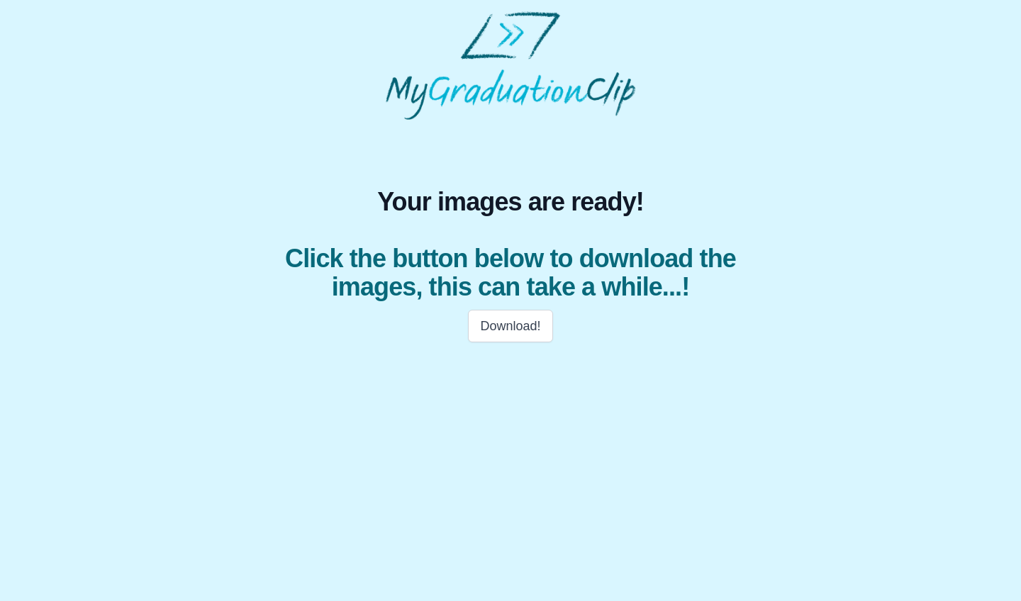
click at [862, 78] on div "Your images are ready! Click the button below to download the images, this can …" at bounding box center [510, 181] width 999 height 340
click at [516, 322] on button "Download!" at bounding box center [510, 326] width 84 height 33
